Goal: Task Accomplishment & Management: Use online tool/utility

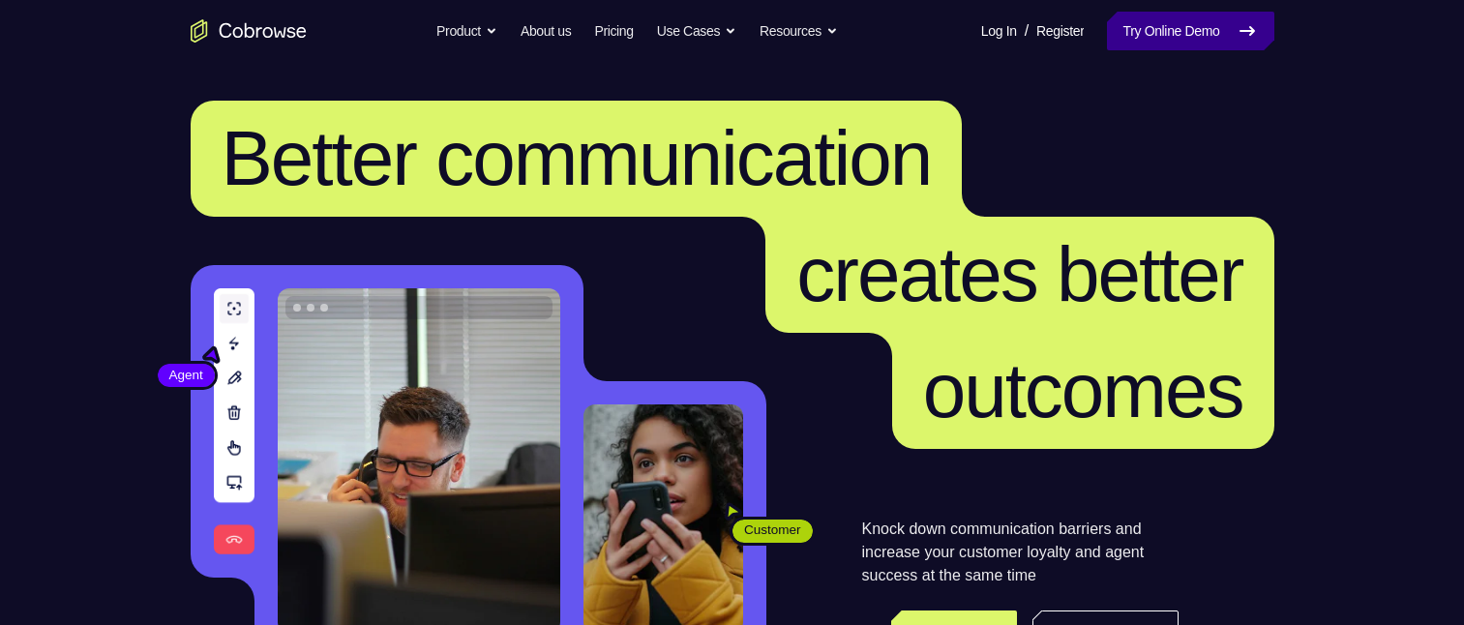
click at [1130, 44] on link "Try Online Demo" at bounding box center [1190, 31] width 166 height 39
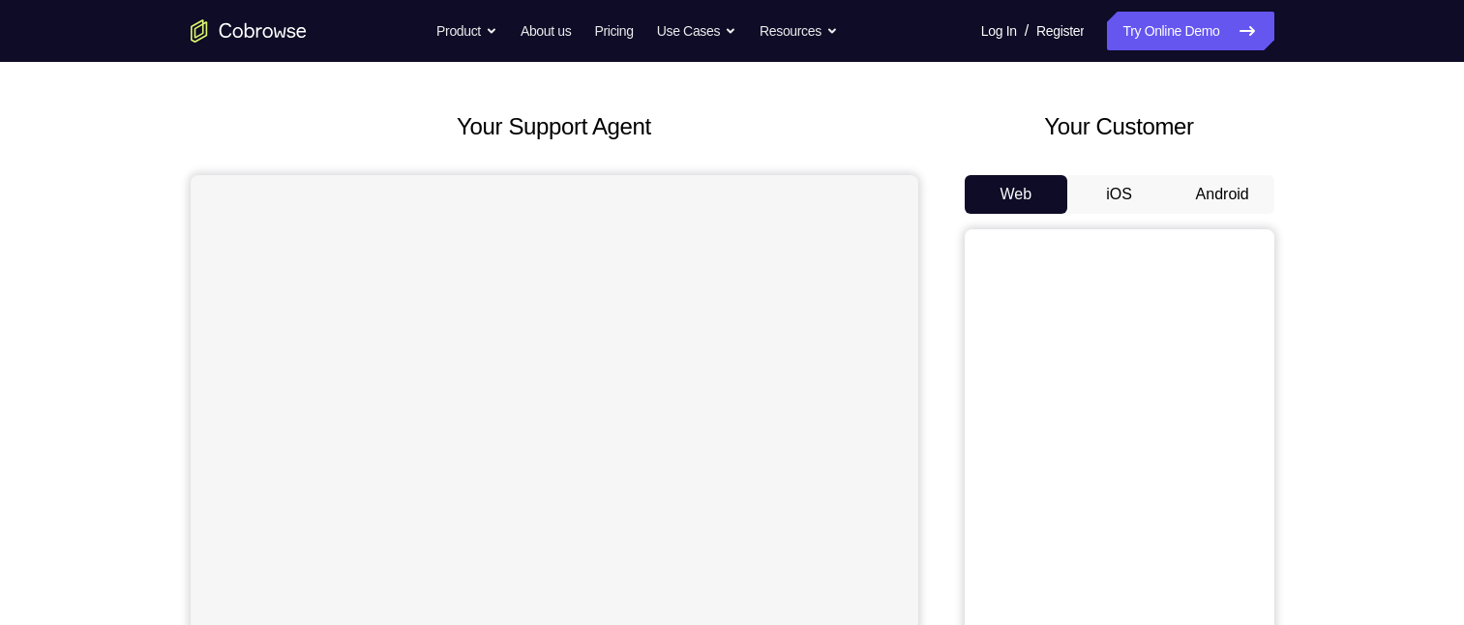
scroll to position [97, 0]
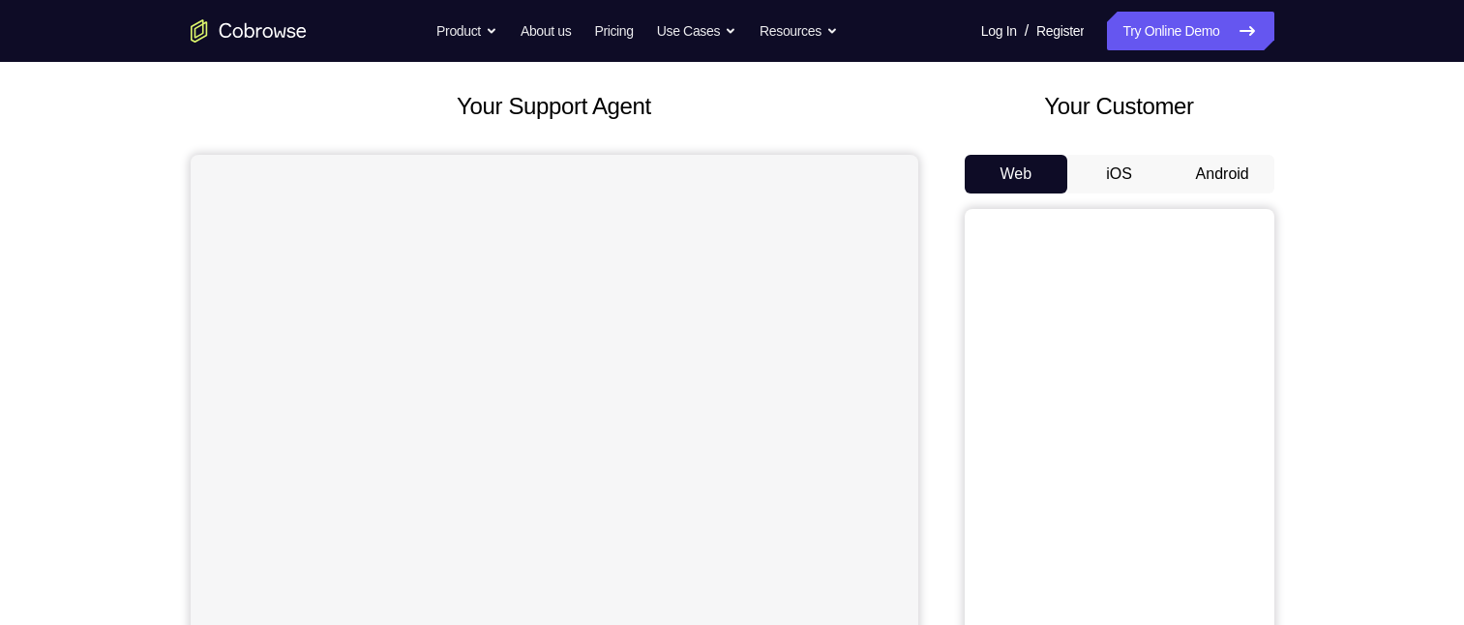
drag, startPoint x: 1241, startPoint y: 164, endPoint x: 1234, endPoint y: 170, distance: 10.3
click at [1242, 164] on button "Android" at bounding box center [1223, 174] width 104 height 39
click at [1236, 168] on button "Android" at bounding box center [1223, 174] width 104 height 39
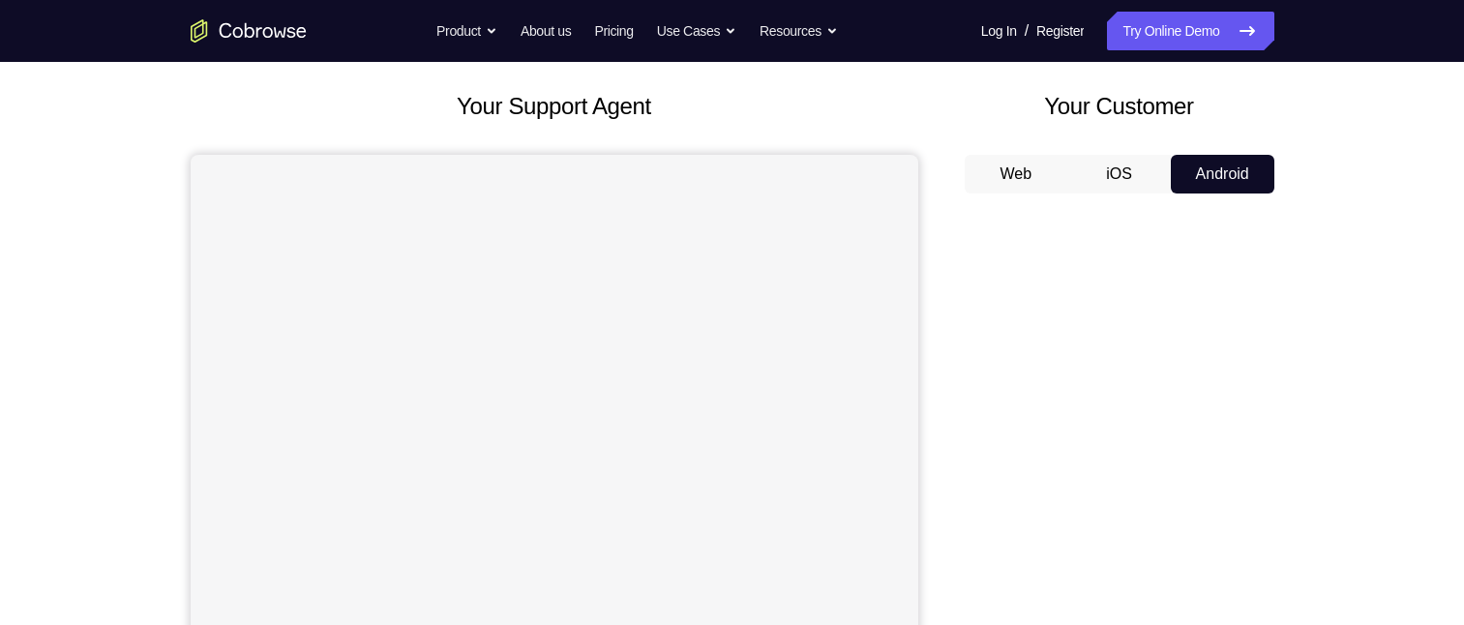
drag, startPoint x: 1234, startPoint y: 170, endPoint x: 1221, endPoint y: 177, distance: 14.3
click at [1225, 175] on button "Android" at bounding box center [1223, 174] width 104 height 39
click at [1221, 177] on button "Android" at bounding box center [1223, 174] width 104 height 39
drag, startPoint x: 1221, startPoint y: 177, endPoint x: 1216, endPoint y: 188, distance: 11.7
click at [1221, 185] on button "Android" at bounding box center [1223, 174] width 104 height 39
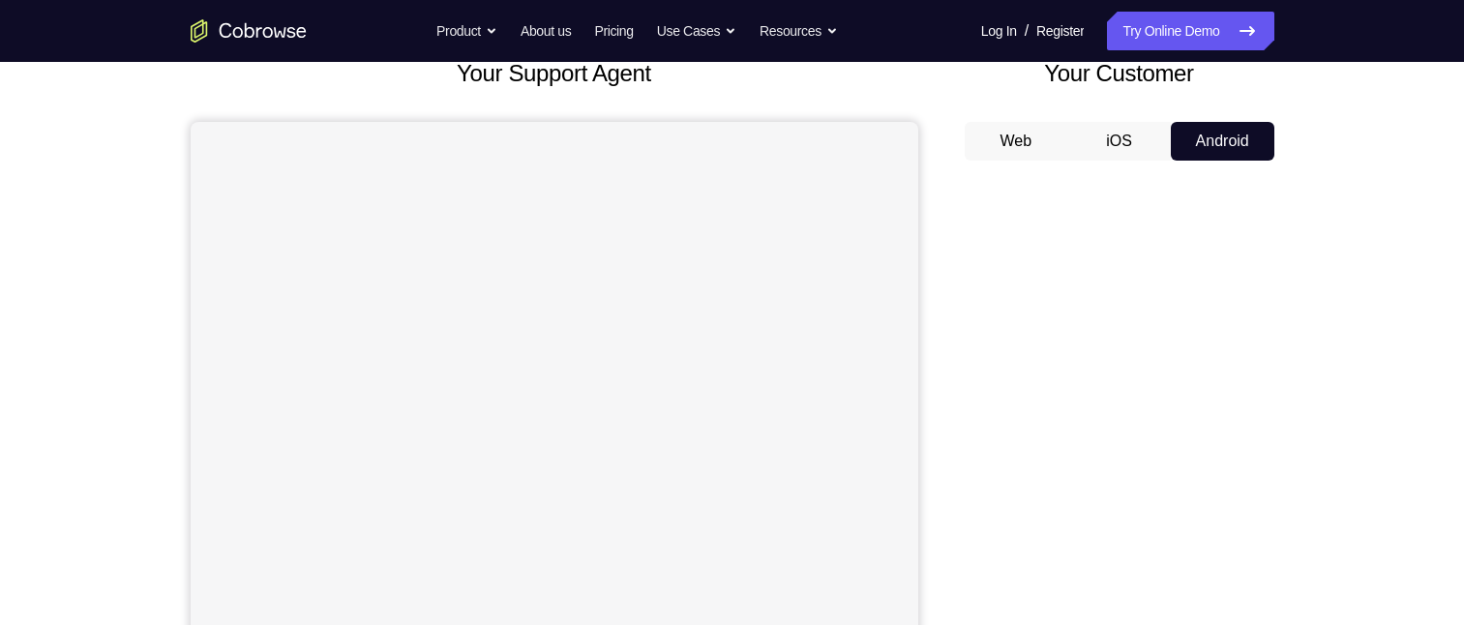
scroll to position [194, 0]
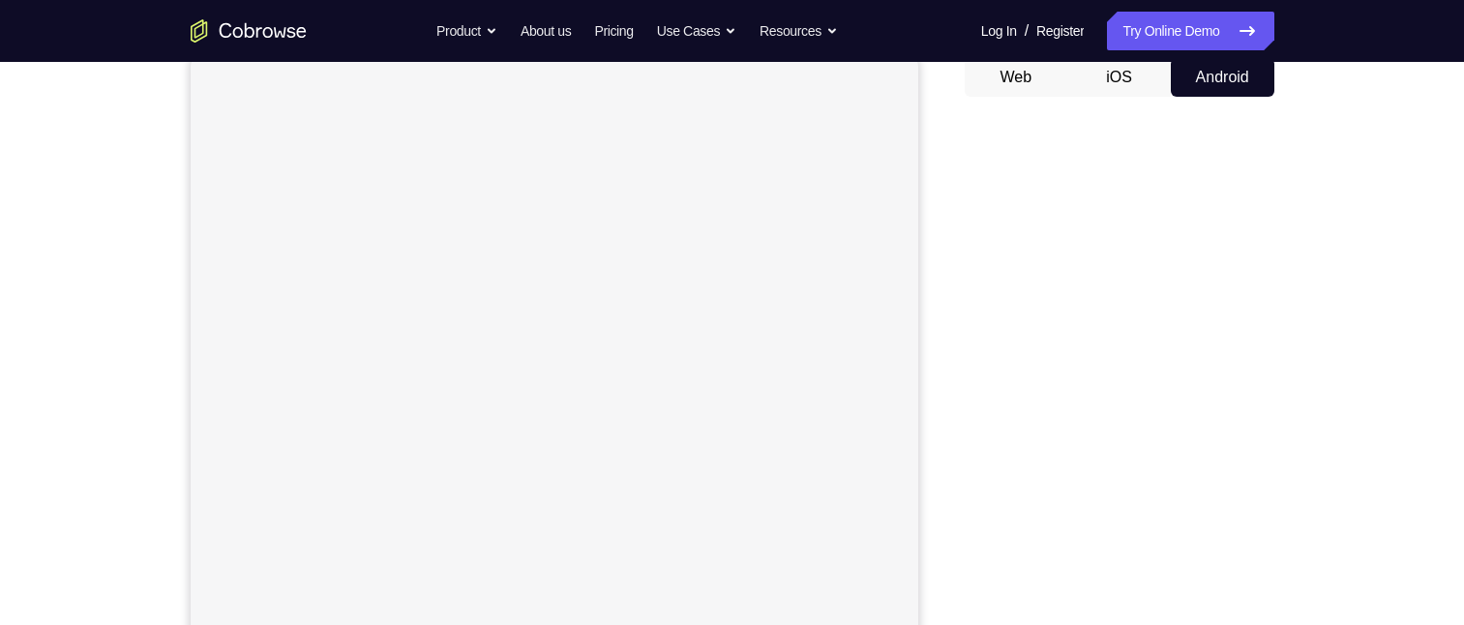
click at [1102, 79] on button "iOS" at bounding box center [1119, 77] width 104 height 39
click at [1102, 77] on button "iOS" at bounding box center [1119, 77] width 104 height 39
click at [1201, 80] on button "Android" at bounding box center [1223, 77] width 104 height 39
drag, startPoint x: 1201, startPoint y: 80, endPoint x: 1141, endPoint y: 123, distance: 73.6
click at [1199, 81] on button "Android" at bounding box center [1223, 77] width 104 height 39
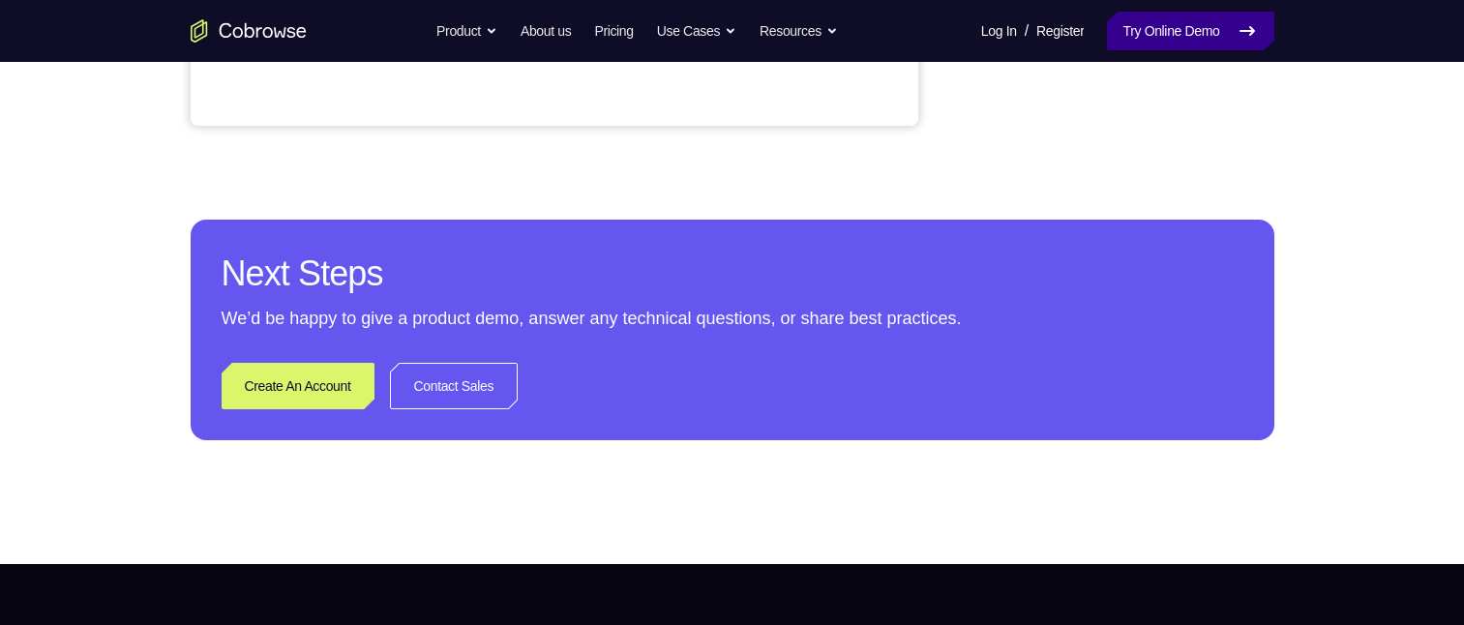
scroll to position [387, 0]
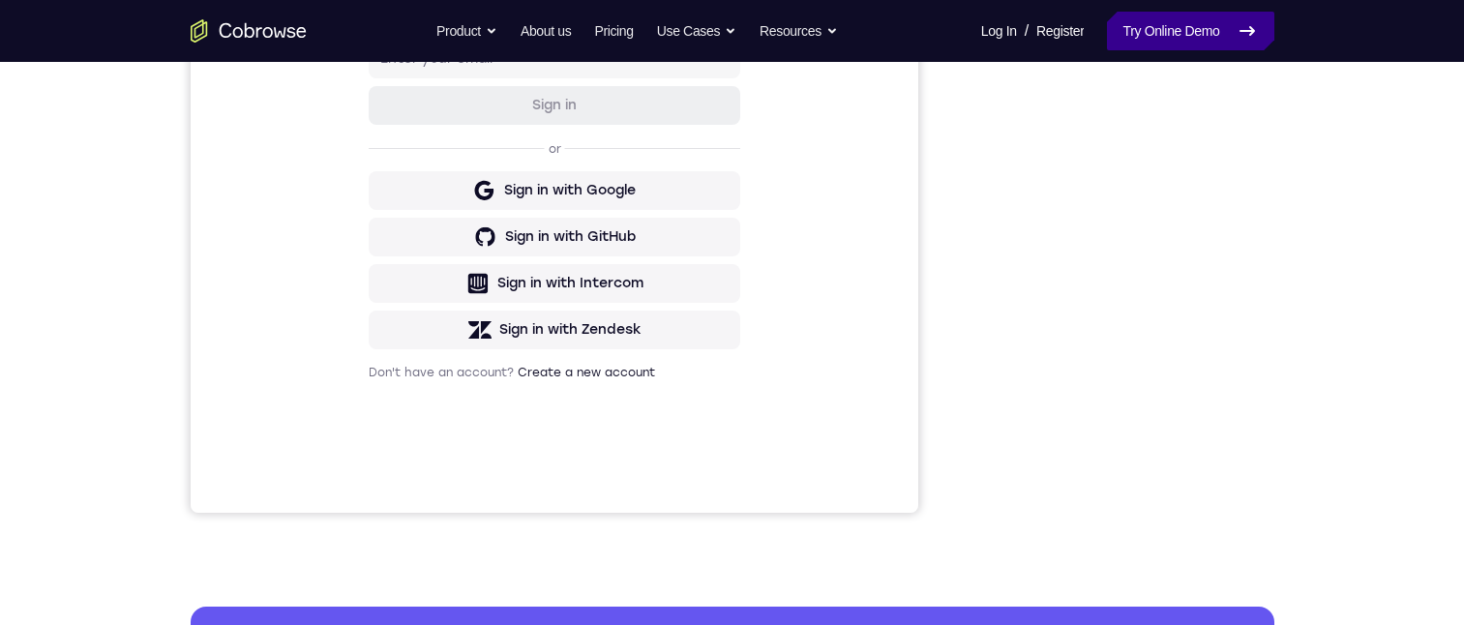
click at [1118, 36] on link "Try Online Demo" at bounding box center [1190, 31] width 166 height 39
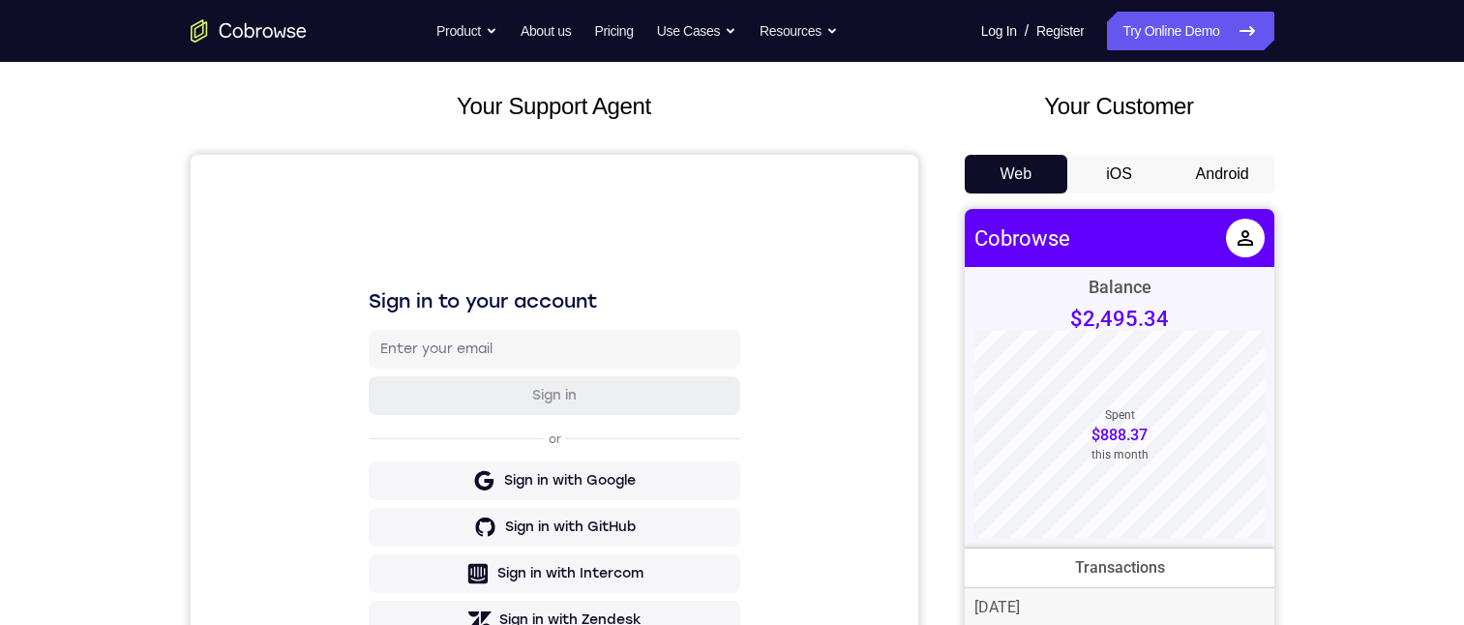
click at [1236, 173] on button "Android" at bounding box center [1223, 174] width 104 height 39
click at [1238, 177] on button "Android" at bounding box center [1223, 174] width 104 height 39
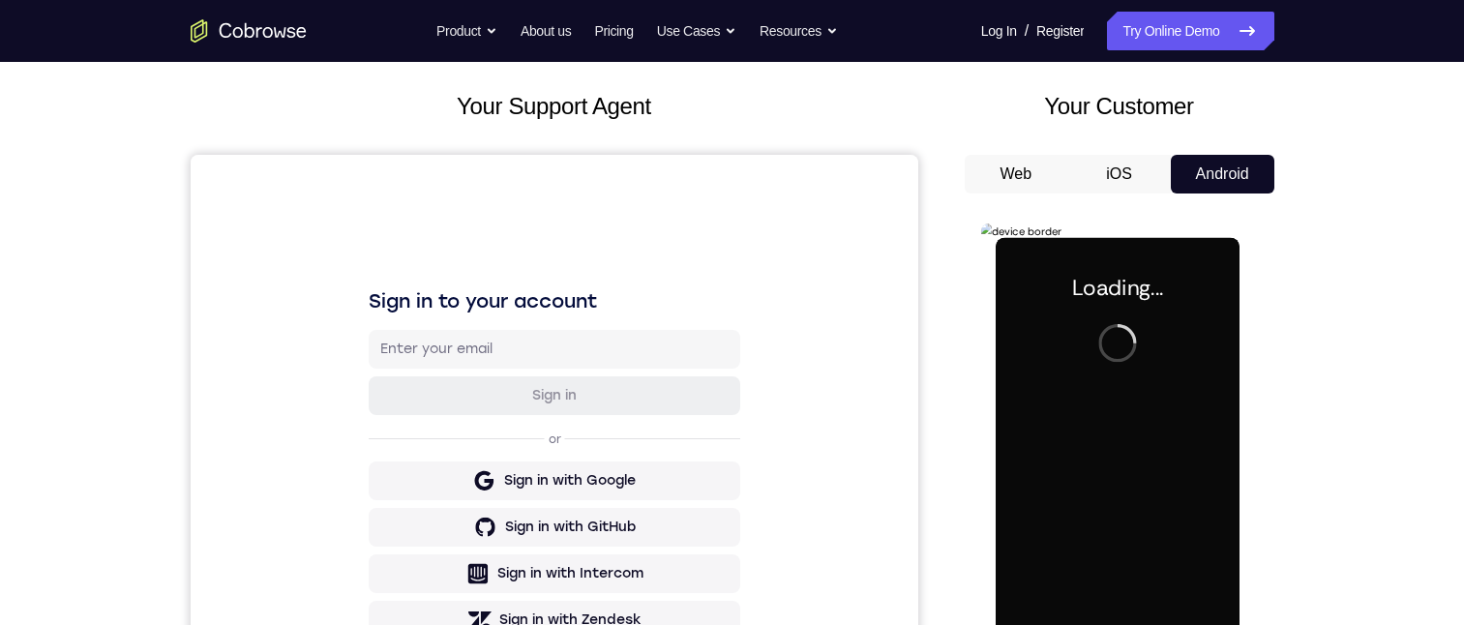
click at [1126, 492] on div at bounding box center [1118, 509] width 244 height 542
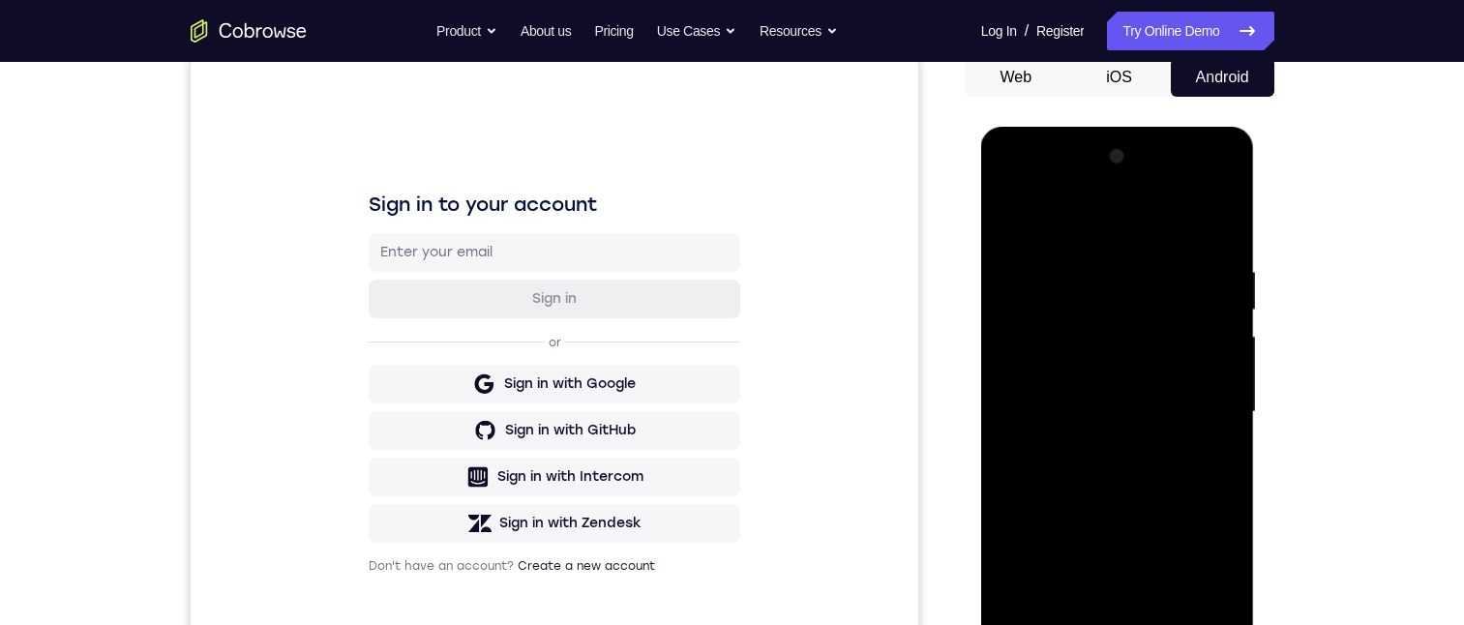
scroll to position [290, 0]
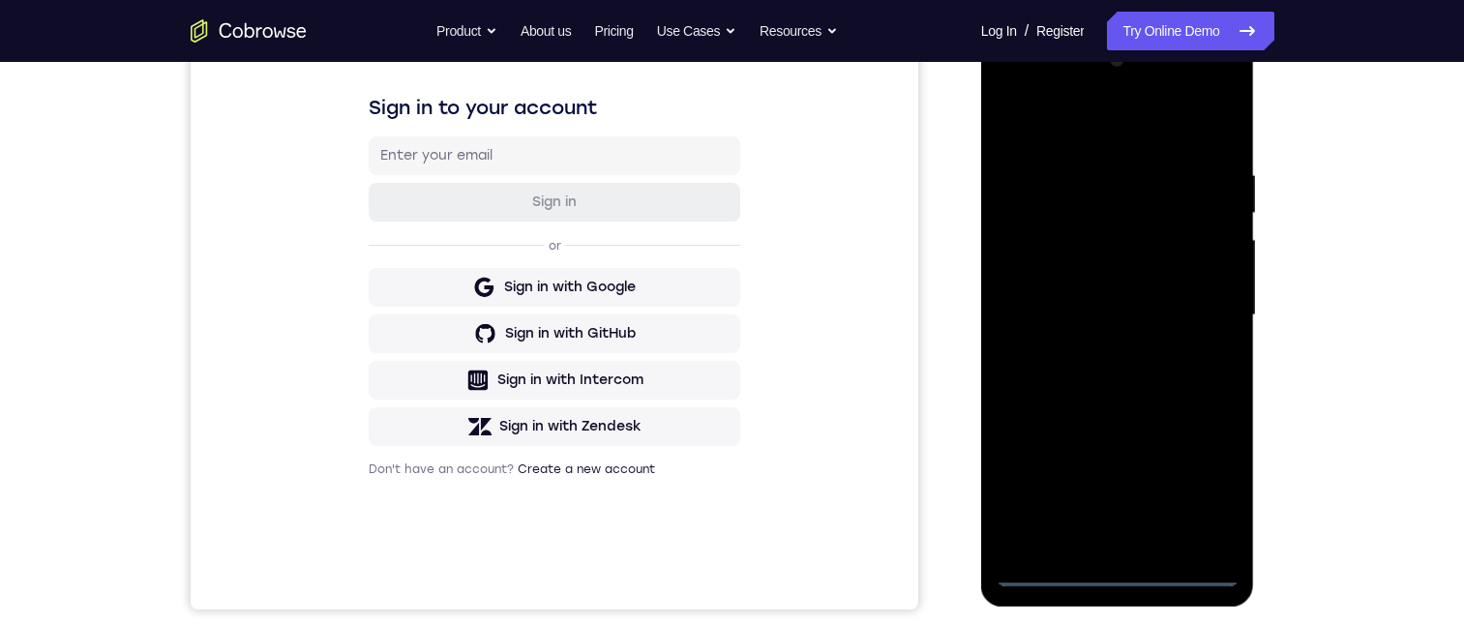
click at [1115, 567] on div at bounding box center [1118, 316] width 244 height 542
click at [1115, 565] on div at bounding box center [1118, 316] width 244 height 542
click at [1115, 564] on div at bounding box center [1118, 316] width 244 height 542
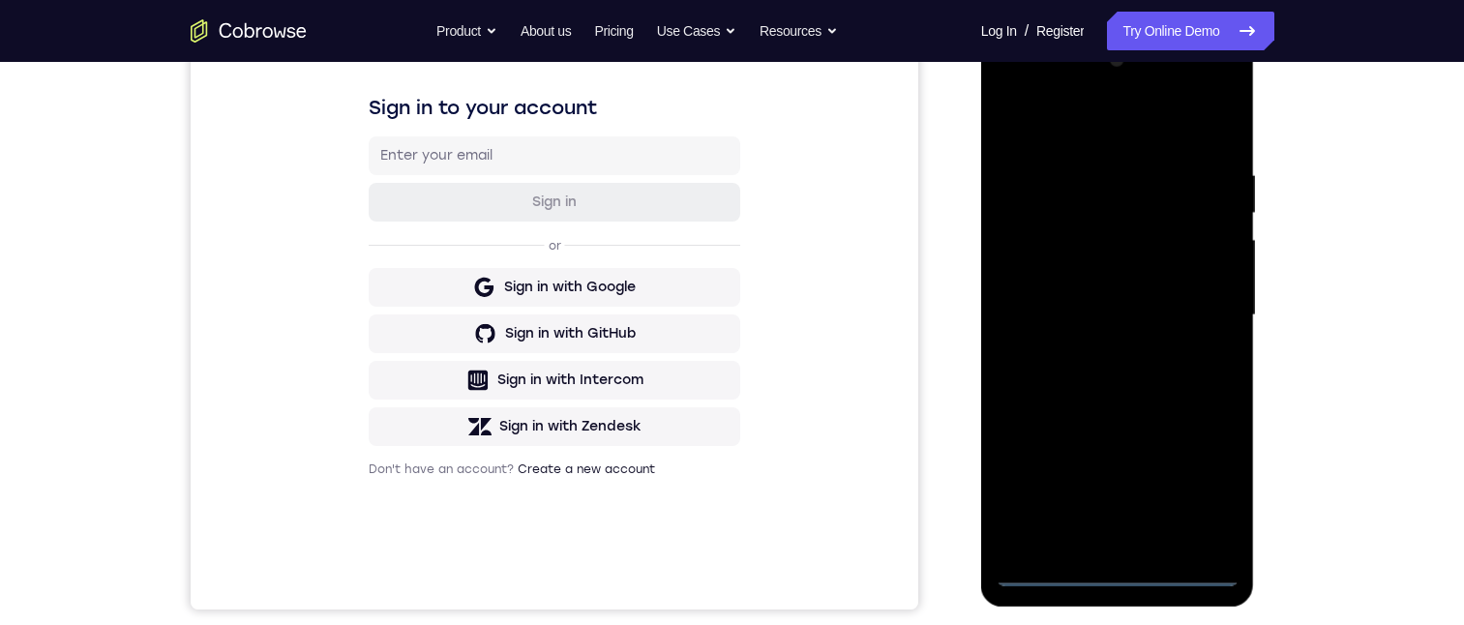
click at [1115, 562] on div at bounding box center [1118, 316] width 244 height 542
click at [1115, 561] on div at bounding box center [1118, 316] width 244 height 542
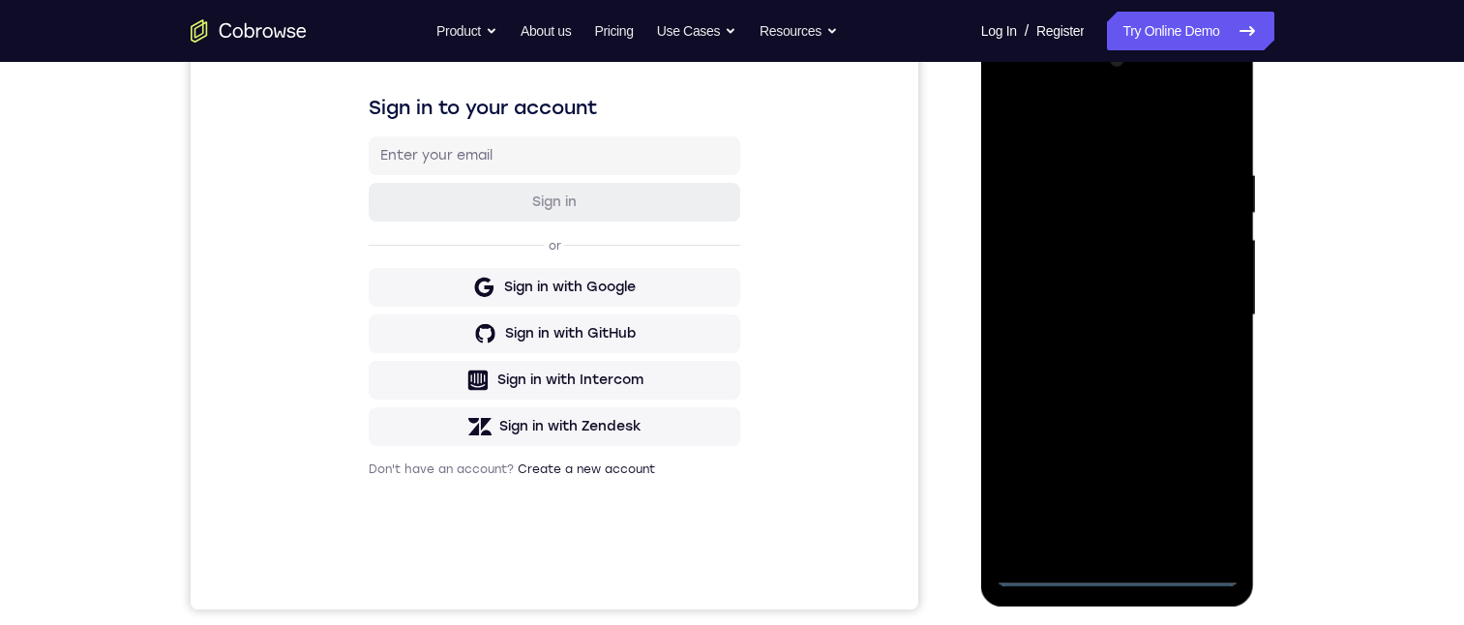
click at [1115, 557] on div at bounding box center [1118, 316] width 244 height 542
click at [1190, 479] on div at bounding box center [1118, 316] width 244 height 542
click at [1042, 109] on div at bounding box center [1118, 316] width 244 height 542
click at [1055, 120] on div at bounding box center [1118, 316] width 244 height 542
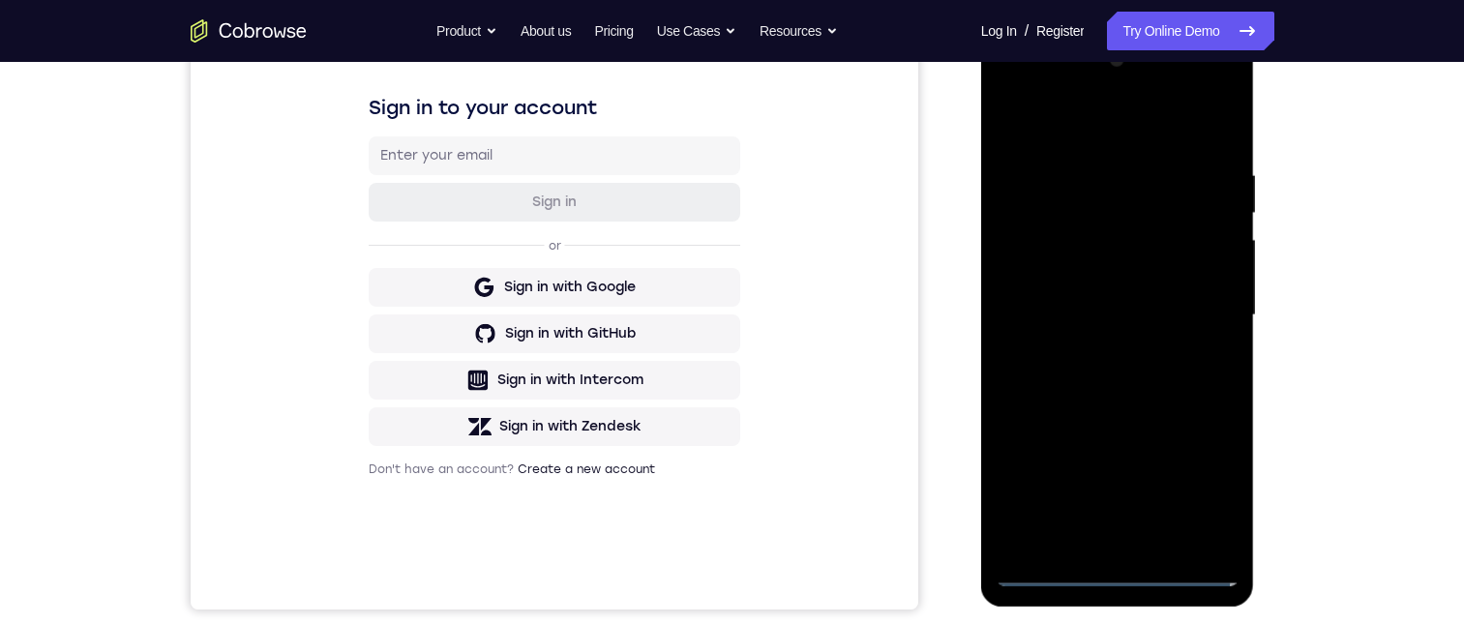
click at [1055, 120] on div at bounding box center [1118, 316] width 244 height 542
click at [1089, 194] on div at bounding box center [1118, 316] width 244 height 542
click at [1089, 142] on div at bounding box center [1118, 316] width 244 height 542
click at [1087, 240] on div at bounding box center [1118, 316] width 244 height 542
click at [1090, 259] on div at bounding box center [1118, 316] width 244 height 542
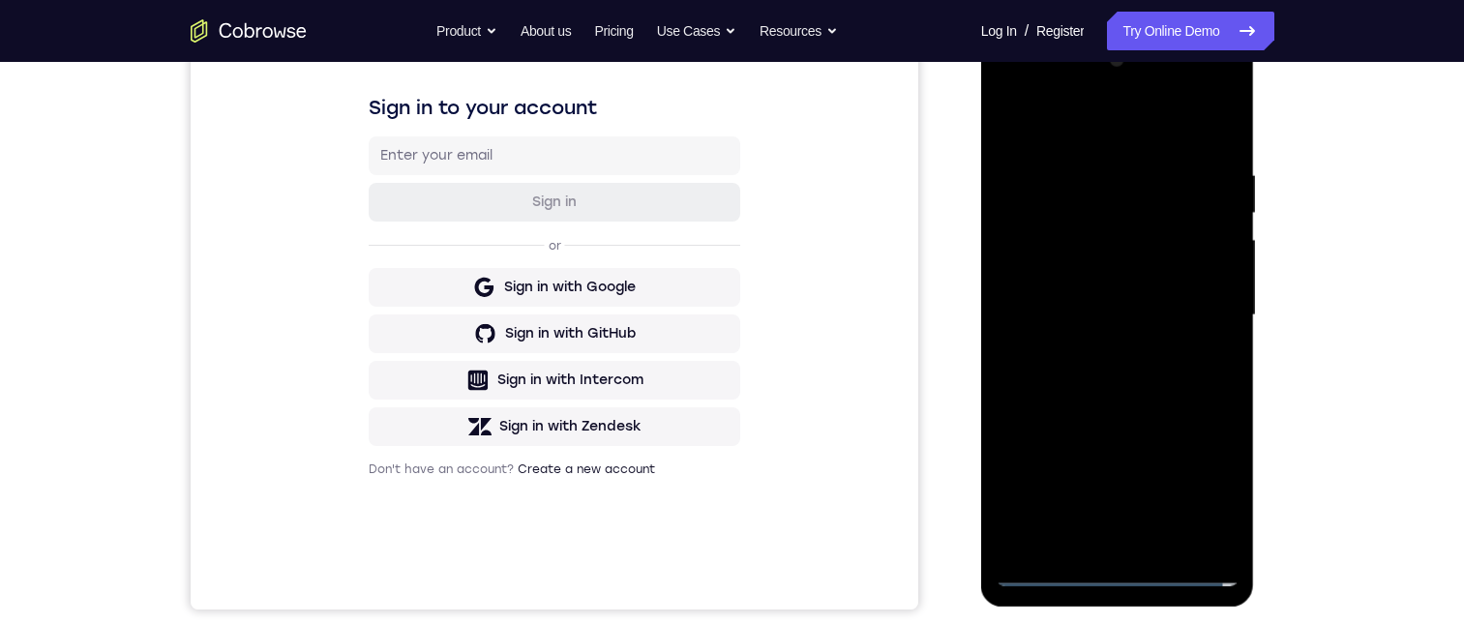
click at [1090, 259] on div at bounding box center [1118, 316] width 244 height 542
click at [1060, 208] on div at bounding box center [1118, 316] width 244 height 542
click at [1028, 219] on div at bounding box center [1118, 316] width 244 height 542
click at [1038, 212] on div at bounding box center [1118, 316] width 244 height 542
click at [1036, 212] on div at bounding box center [1118, 316] width 244 height 542
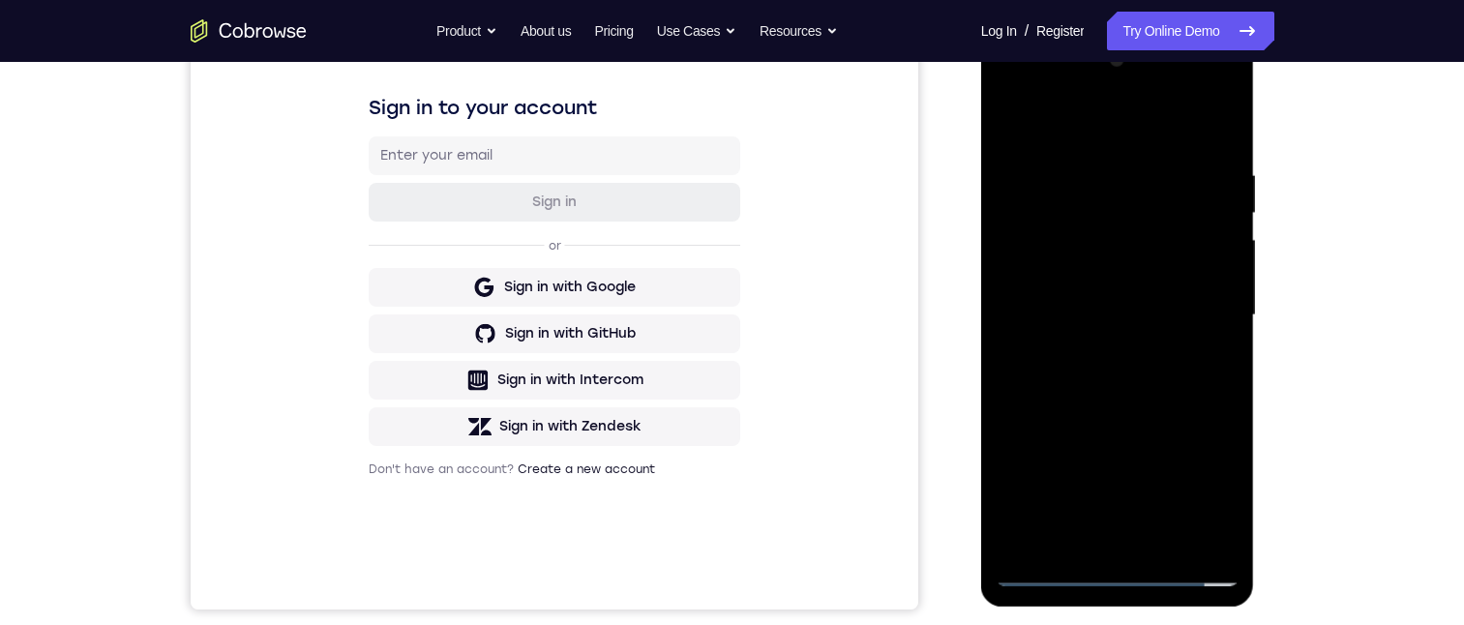
scroll to position [194, 0]
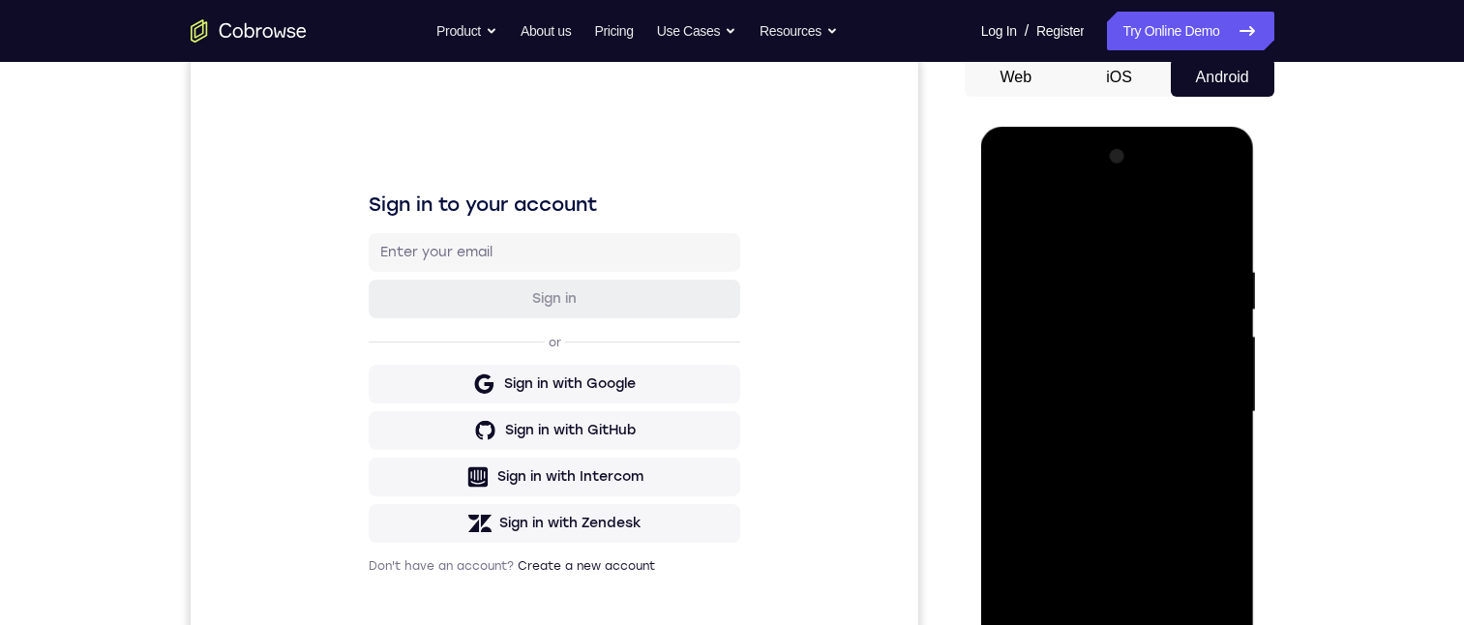
click at [1199, 181] on div at bounding box center [1118, 412] width 244 height 542
click at [1009, 176] on div at bounding box center [1118, 412] width 244 height 542
click at [1043, 304] on div at bounding box center [1118, 412] width 244 height 542
click at [1052, 320] on div at bounding box center [1118, 412] width 244 height 542
click at [1023, 324] on div at bounding box center [1118, 412] width 244 height 542
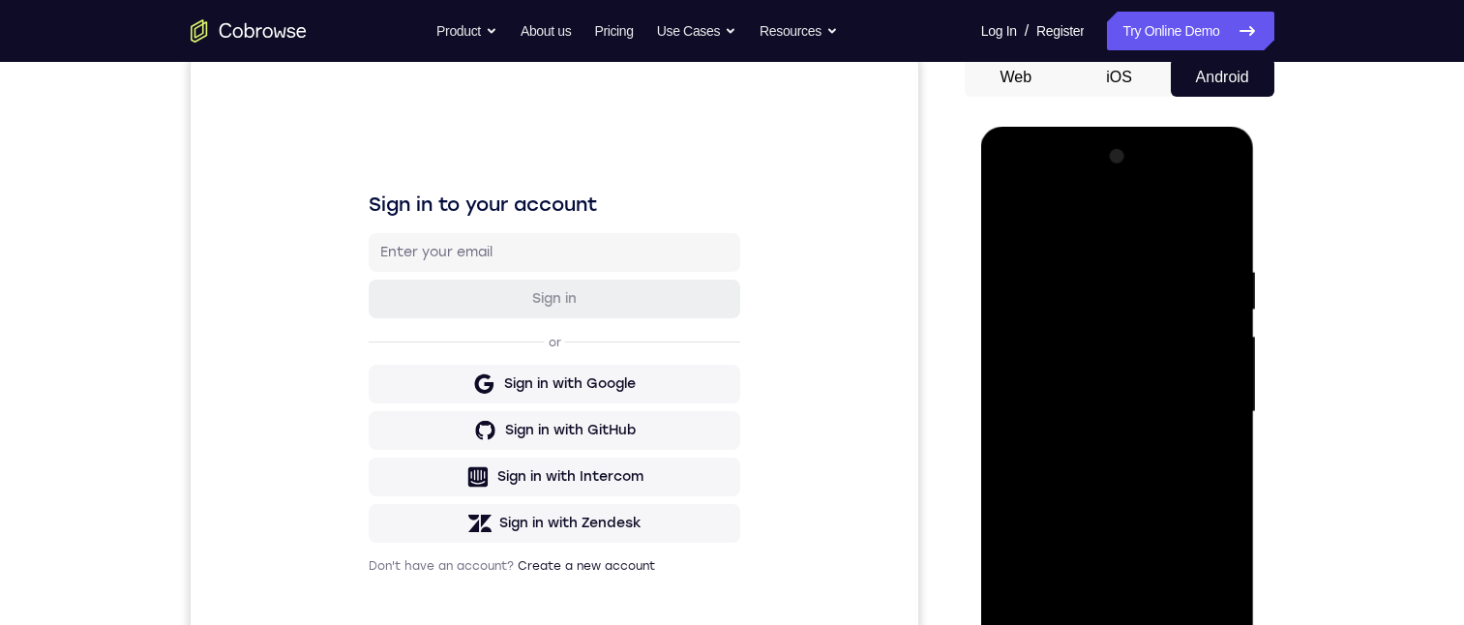
click at [1046, 612] on div at bounding box center [1118, 412] width 244 height 542
click at [1049, 621] on div at bounding box center [1118, 412] width 244 height 542
click at [1049, 624] on div at bounding box center [1118, 412] width 244 height 542
click at [1048, 624] on div at bounding box center [1118, 412] width 244 height 542
click at [1048, 623] on div at bounding box center [1118, 412] width 244 height 542
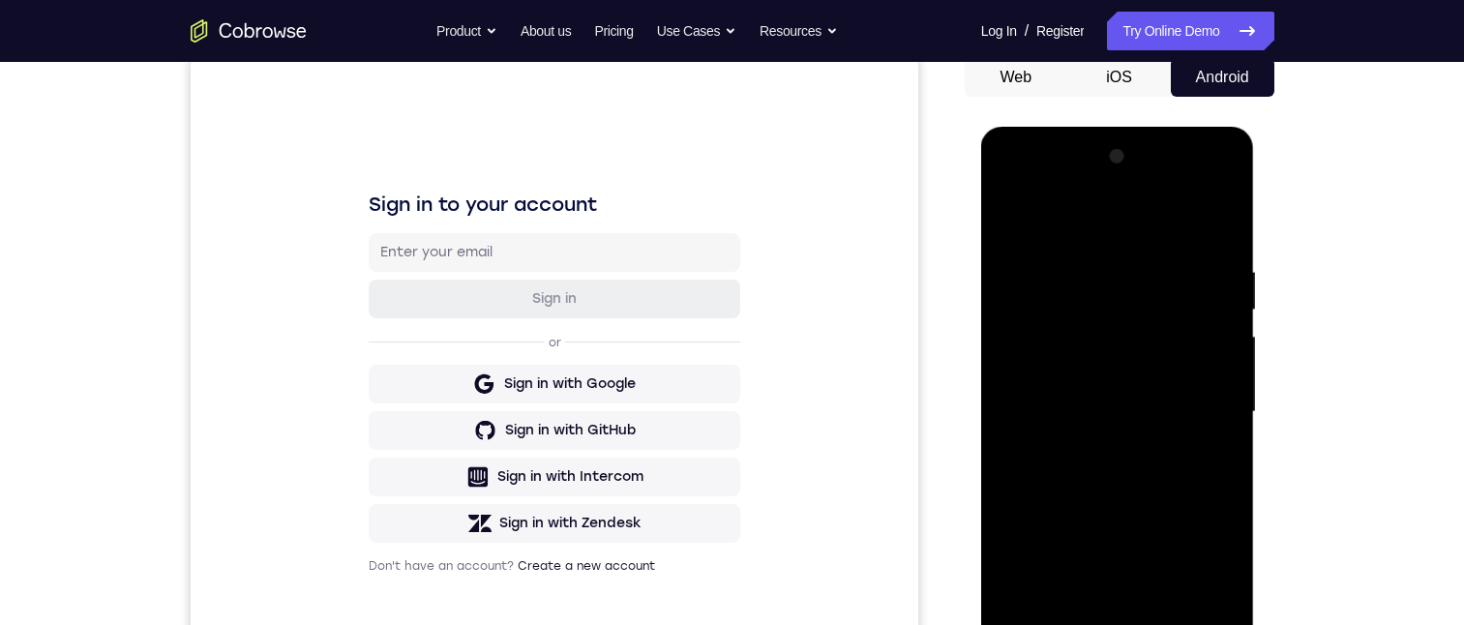
click at [1047, 623] on div at bounding box center [1118, 412] width 244 height 542
click at [1047, 621] on div at bounding box center [1118, 412] width 244 height 542
click at [1047, 619] on div at bounding box center [1118, 412] width 244 height 542
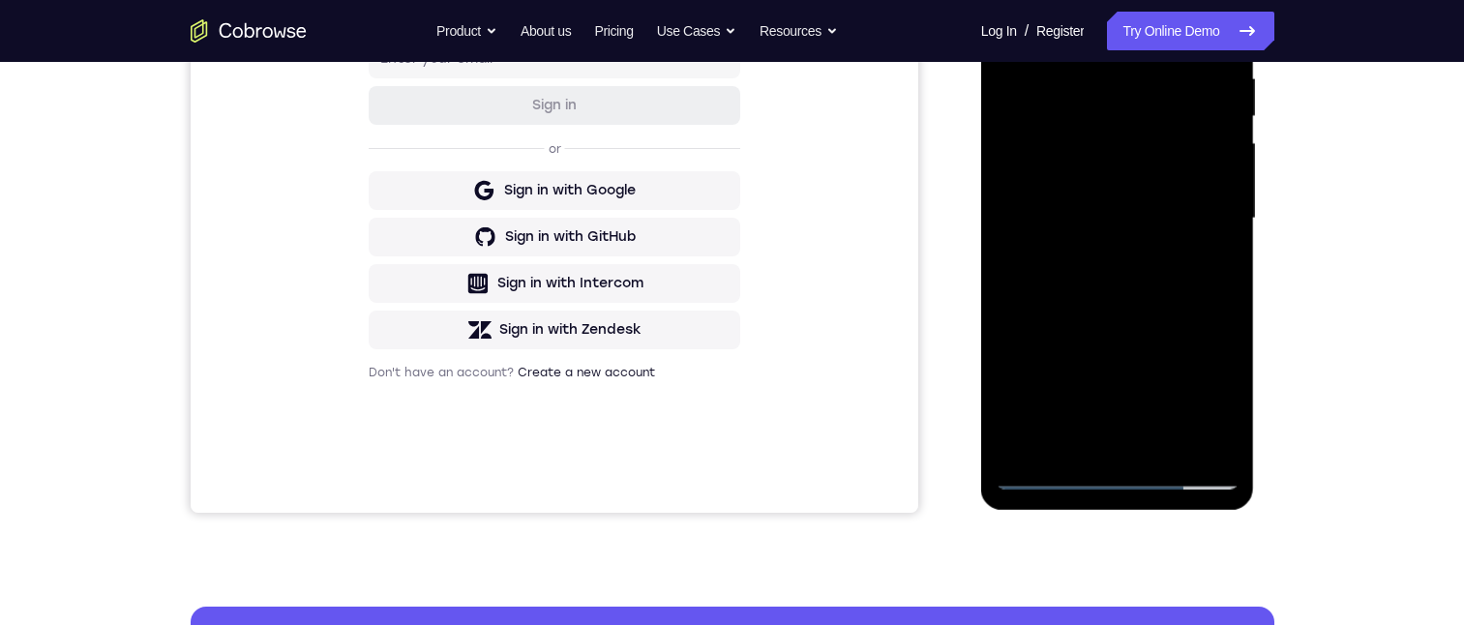
click at [1051, 426] on div at bounding box center [1118, 219] width 244 height 542
click at [1049, 482] on div at bounding box center [1118, 219] width 244 height 542
